Goal: Find specific page/section: Find specific page/section

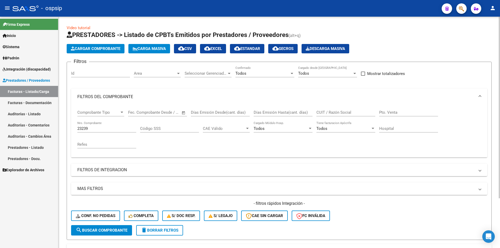
scroll to position [63, 0]
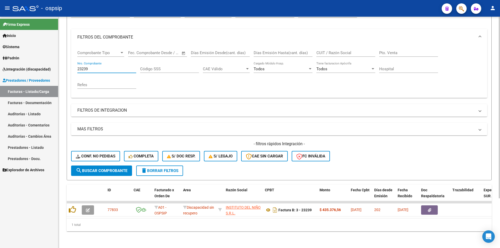
drag, startPoint x: 94, startPoint y: 66, endPoint x: 64, endPoint y: 65, distance: 29.9
click at [65, 65] on div "Video tutorial PRESTADORES -> Listado de CPBTs Emitidos por Prestadores / Prove…" at bounding box center [278, 102] width 441 height 291
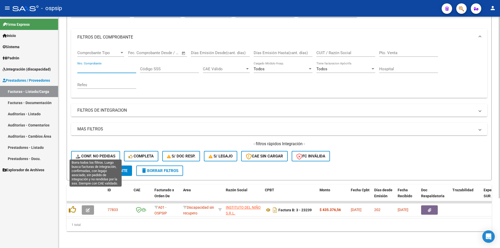
click at [108, 154] on span "Conf. no pedidas" at bounding box center [96, 156] width 40 height 5
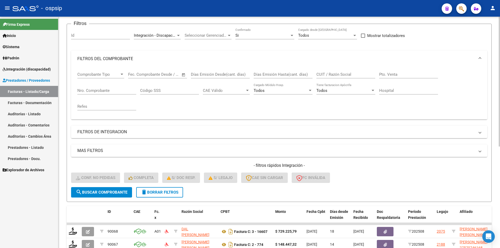
scroll to position [0, 0]
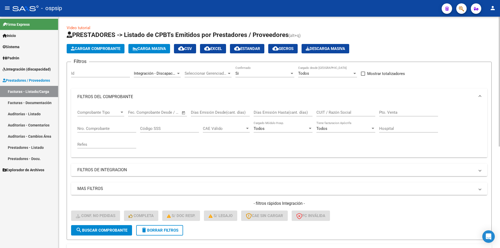
click at [244, 74] on div "Si" at bounding box center [262, 73] width 54 height 5
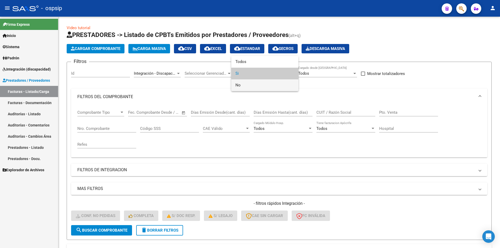
click at [241, 85] on span "No" at bounding box center [264, 85] width 59 height 12
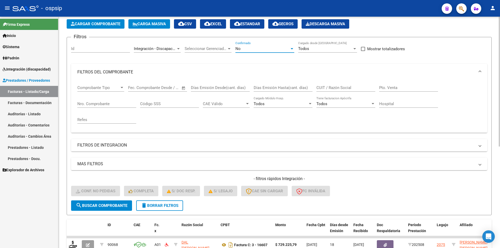
scroll to position [24, 0]
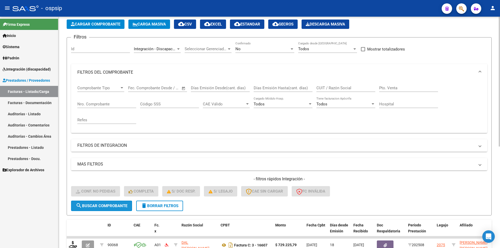
click at [120, 206] on span "search Buscar Comprobante" at bounding box center [102, 205] width 52 height 5
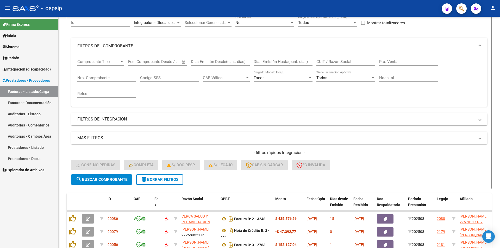
scroll to position [50, 0]
click at [21, 66] on span "Integración (discapacidad)" at bounding box center [27, 69] width 48 height 6
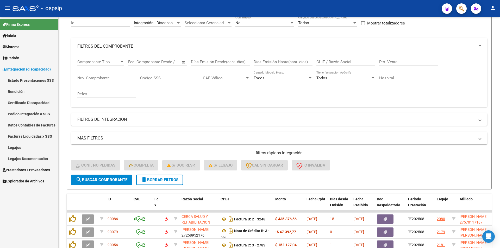
click at [25, 149] on link "Legajos" at bounding box center [29, 147] width 58 height 11
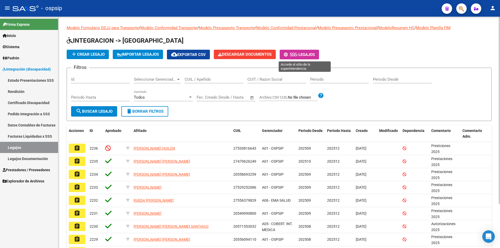
click at [294, 54] on icon at bounding box center [293, 55] width 2 height 4
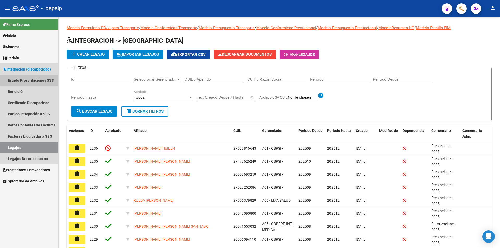
click at [44, 80] on link "Estado Presentaciones SSS" at bounding box center [29, 80] width 58 height 11
